Goal: Task Accomplishment & Management: Manage account settings

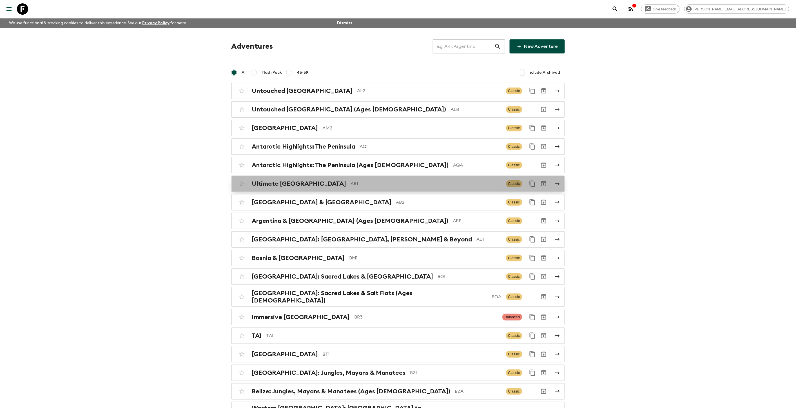
click at [353, 182] on p "AR1" at bounding box center [426, 183] width 151 height 7
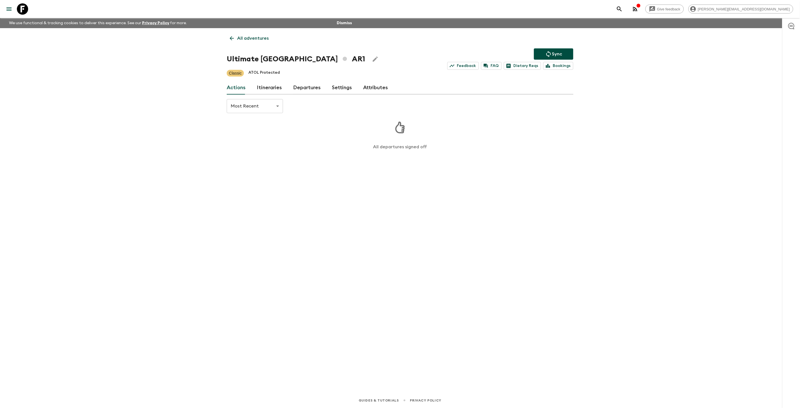
click at [263, 90] on link "Itineraries" at bounding box center [269, 88] width 25 height 14
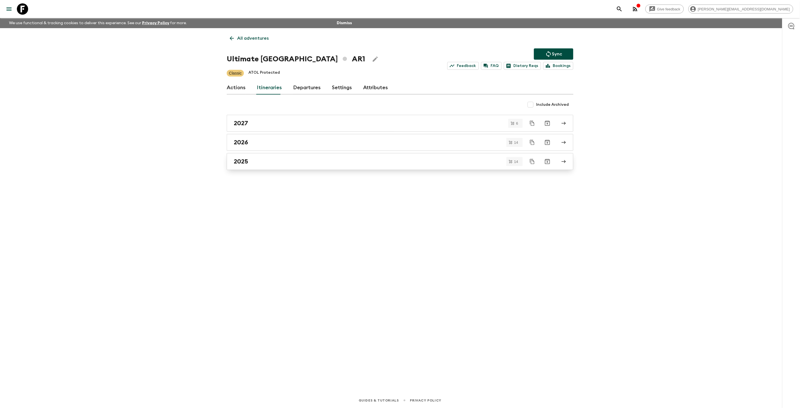
click at [321, 167] on link "2025" at bounding box center [400, 161] width 347 height 17
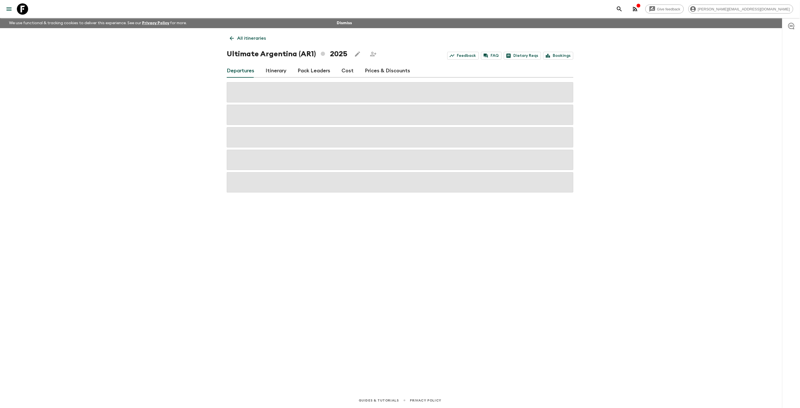
click at [367, 71] on link "Prices & Discounts" at bounding box center [387, 71] width 45 height 14
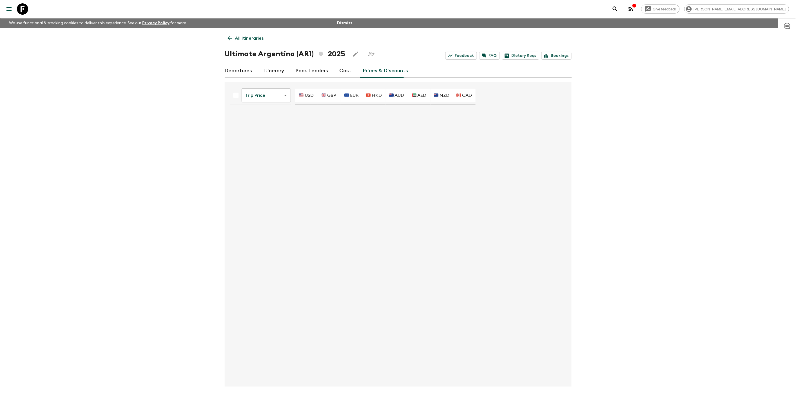
click at [261, 93] on body "Give feedback kim@flashpack.com We use functional & tracking cookies to deliver…" at bounding box center [398, 209] width 796 height 418
click at [266, 130] on li "Promotional Discount" at bounding box center [267, 127] width 56 height 9
type input "0"
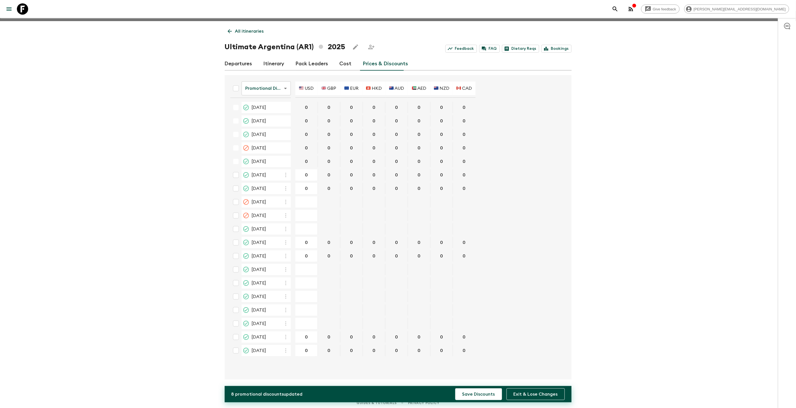
scroll to position [9, 0]
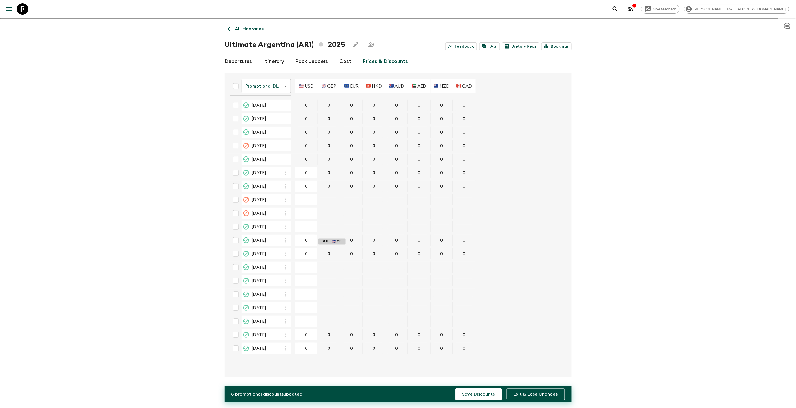
click at [455, 388] on button "Save Discounts" at bounding box center [478, 394] width 47 height 12
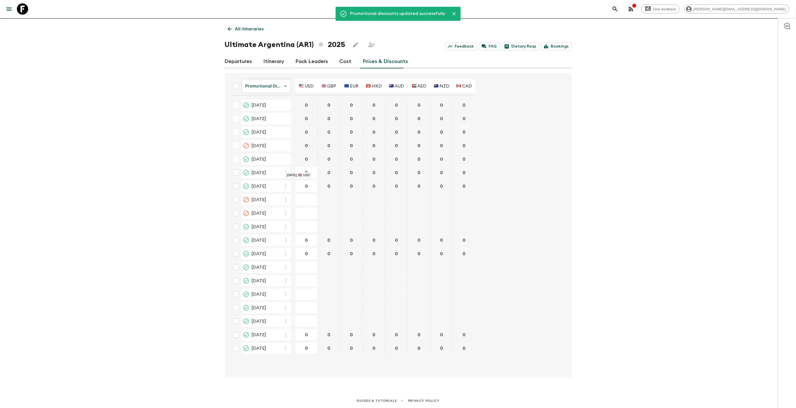
click at [253, 28] on p "All itineraries" at bounding box center [249, 29] width 29 height 7
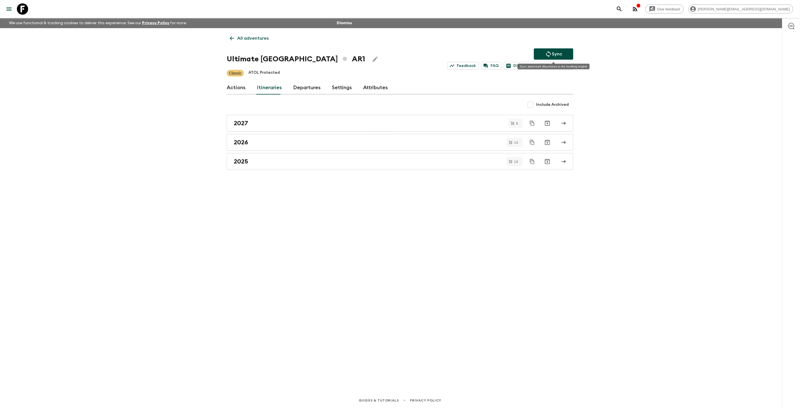
click at [542, 54] on button "Sync" at bounding box center [553, 53] width 39 height 11
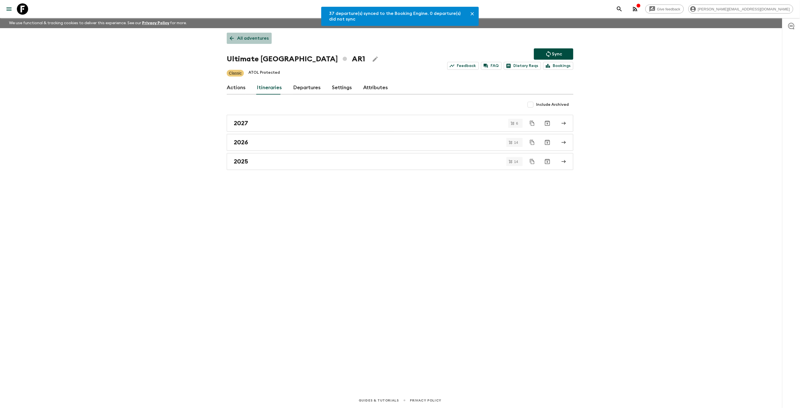
click at [257, 39] on p "All adventures" at bounding box center [253, 38] width 32 height 7
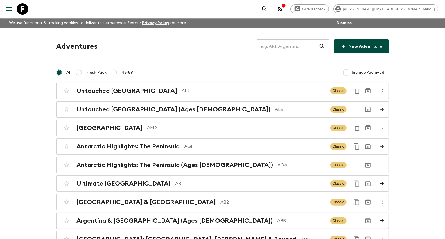
click at [297, 51] on input "text" at bounding box center [288, 47] width 62 height 16
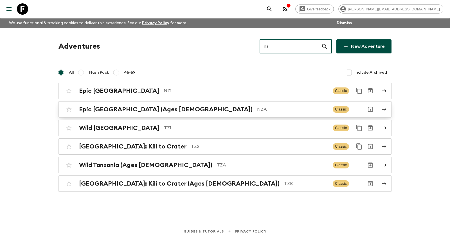
type input "nz"
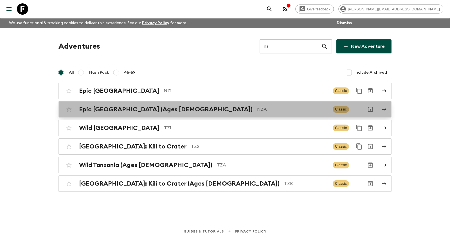
click at [226, 114] on div "Epic New Zealand (Ages [DEMOGRAPHIC_DATA]) NZA Classic" at bounding box center [214, 109] width 302 height 11
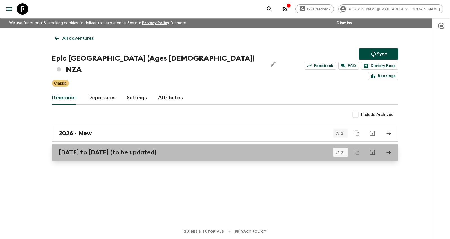
click at [156, 149] on h2 "[DATE] to [DATE] (to be updated)" at bounding box center [108, 152] width 98 height 7
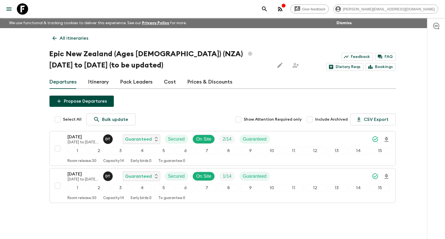
click at [196, 77] on link "Prices & Discounts" at bounding box center [210, 82] width 45 height 14
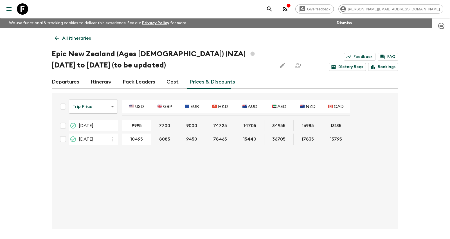
click at [84, 112] on body "Give feedback [PERSON_NAME][EMAIL_ADDRESS][DOMAIN_NAME] We use functional & tra…" at bounding box center [225, 130] width 450 height 260
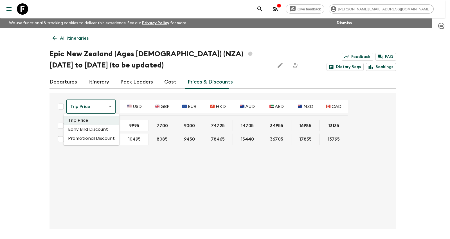
click at [88, 136] on li "Promotional Discount" at bounding box center [92, 138] width 56 height 9
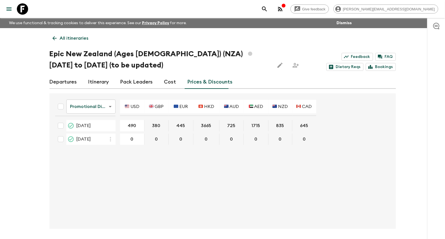
click at [68, 35] on p "All itineraries" at bounding box center [74, 38] width 29 height 7
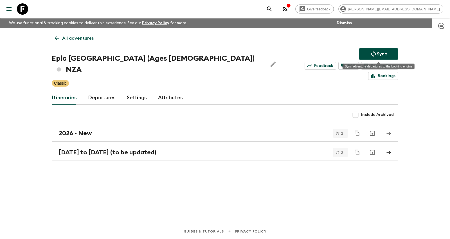
click at [375, 51] on icon "Sync adventure departures to the booking engine" at bounding box center [373, 54] width 7 height 7
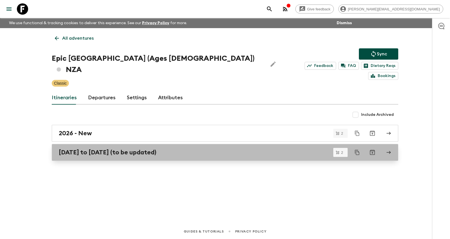
click at [129, 149] on h2 "[DATE] to [DATE] (to be updated)" at bounding box center [108, 152] width 98 height 7
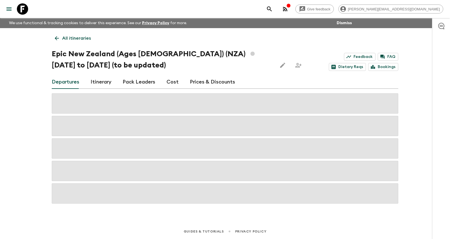
click at [199, 80] on link "Prices & Discounts" at bounding box center [212, 82] width 45 height 14
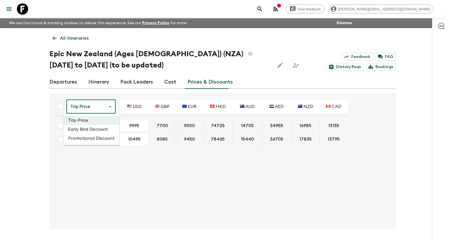
click at [80, 109] on body "Give feedback [PERSON_NAME][EMAIL_ADDRESS][DOMAIN_NAME] We use functional & tra…" at bounding box center [225, 130] width 450 height 260
click at [82, 139] on li "Promotional Discount" at bounding box center [92, 138] width 56 height 9
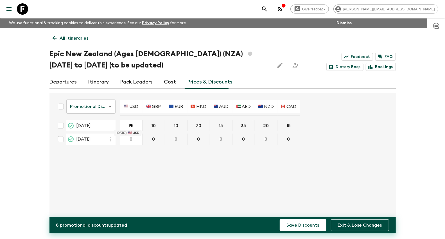
type input "950"
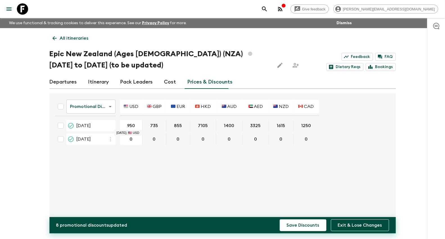
click at [280, 219] on button "Save Discounts" at bounding box center [303, 225] width 47 height 12
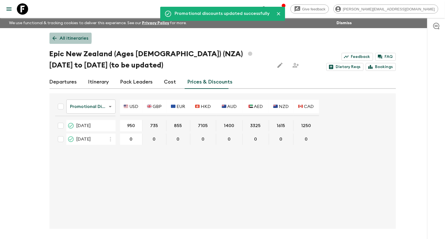
click at [64, 38] on p "All itineraries" at bounding box center [74, 38] width 29 height 7
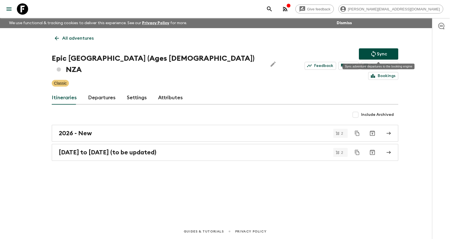
click at [376, 51] on icon "Sync adventure departures to the booking engine" at bounding box center [373, 54] width 7 height 7
click at [68, 37] on p "All adventures" at bounding box center [78, 38] width 32 height 7
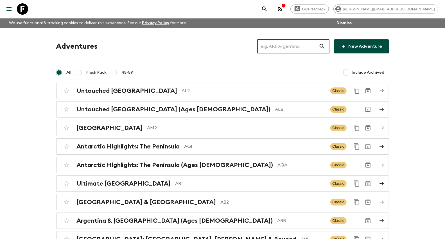
click at [309, 45] on input "text" at bounding box center [288, 47] width 62 height 16
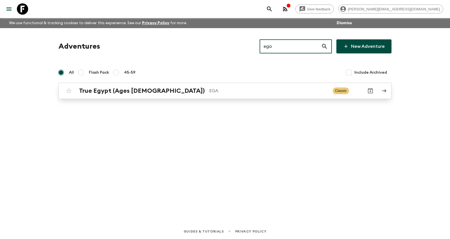
type input "ega"
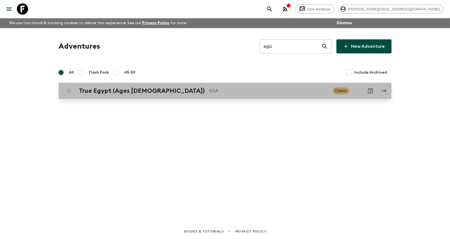
click at [209, 90] on p "EGA" at bounding box center [268, 91] width 119 height 7
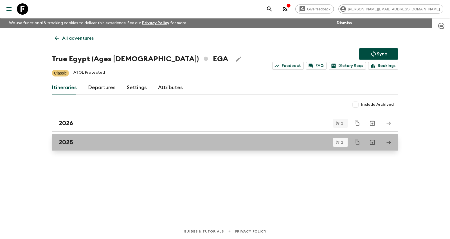
click at [102, 137] on link "2025" at bounding box center [225, 142] width 347 height 17
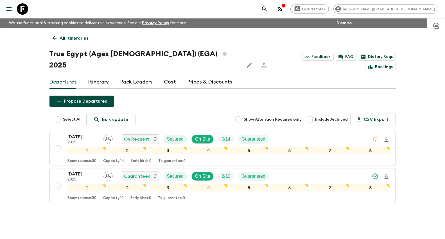
click at [210, 75] on link "Prices & Discounts" at bounding box center [210, 82] width 45 height 14
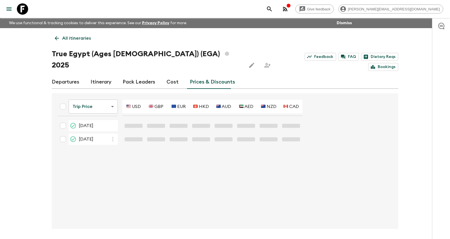
click at [106, 99] on body "Give feedback [PERSON_NAME][EMAIL_ADDRESS][DOMAIN_NAME] We use functional & tra…" at bounding box center [225, 130] width 450 height 260
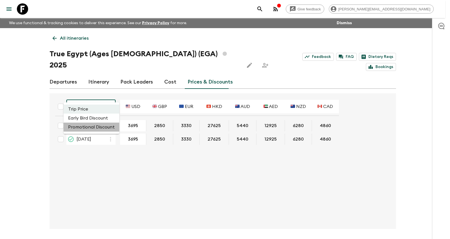
click at [99, 127] on li "Promotional Discount" at bounding box center [92, 127] width 56 height 9
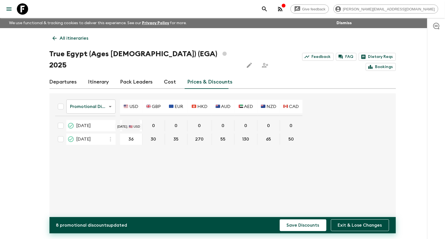
type input "360"
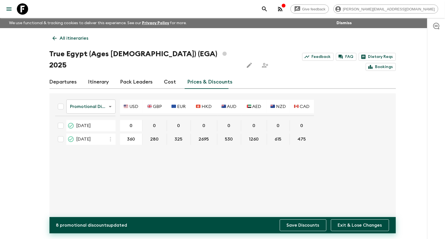
click at [280, 219] on button "Save Discounts" at bounding box center [303, 225] width 47 height 12
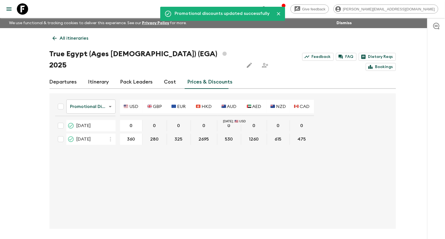
click at [82, 37] on p "All itineraries" at bounding box center [74, 38] width 29 height 7
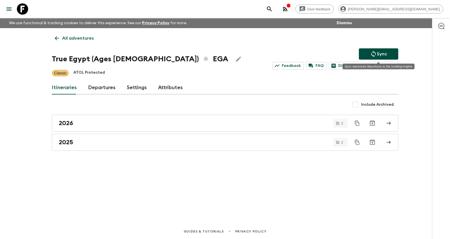
click at [366, 53] on button "Sync" at bounding box center [378, 53] width 39 height 11
